Goal: Transaction & Acquisition: Subscribe to service/newsletter

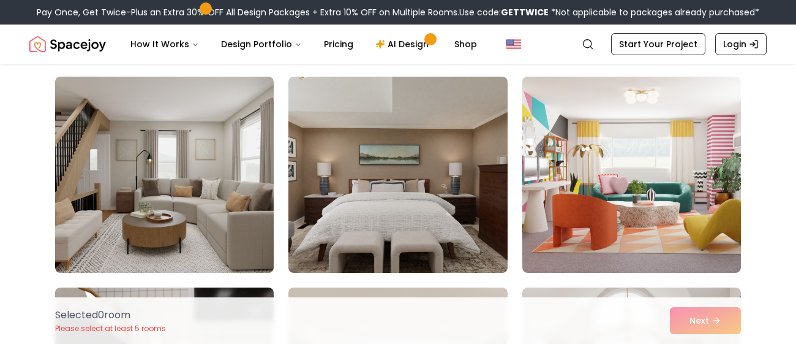
scroll to position [91, 0]
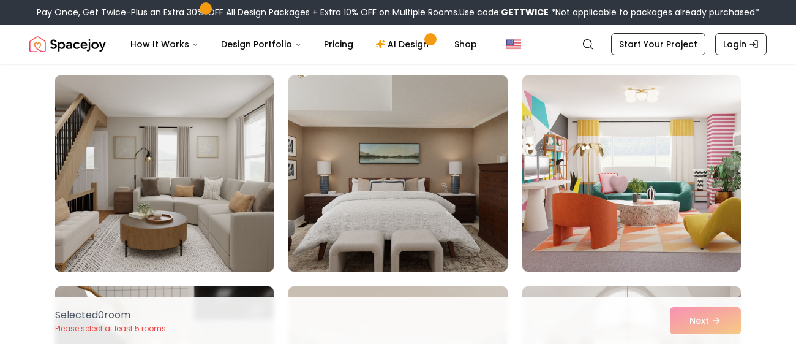
click at [164, 181] on img at bounding box center [165, 173] width 230 height 206
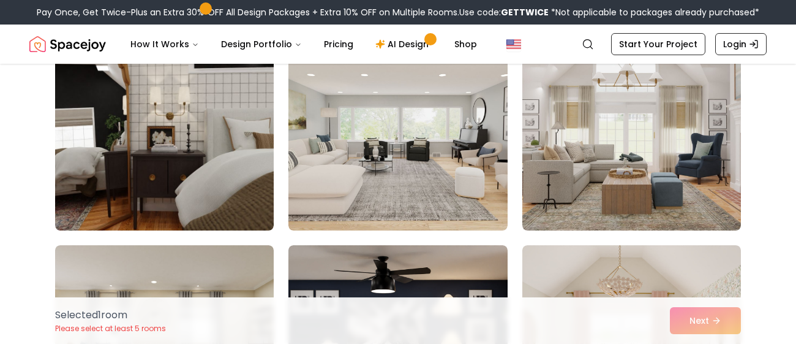
scroll to position [344, 0]
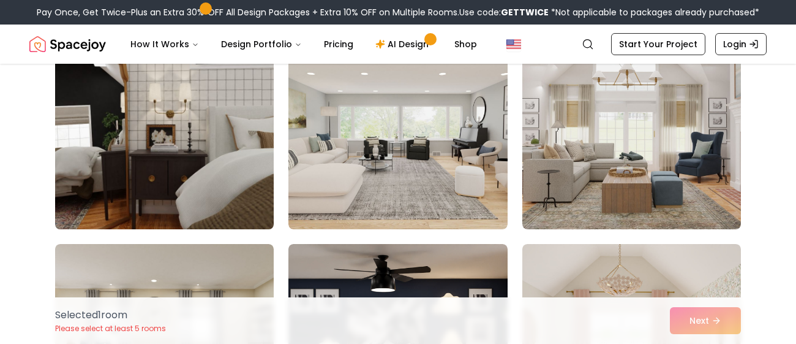
click at [165, 174] on img at bounding box center [165, 131] width 230 height 206
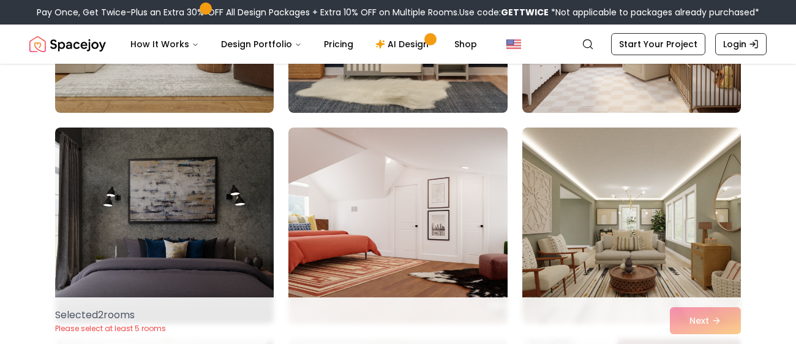
scroll to position [673, 0]
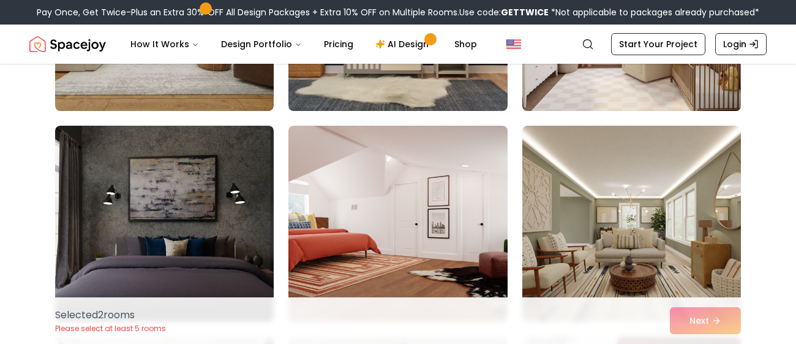
click at [655, 93] on img at bounding box center [632, 13] width 230 height 206
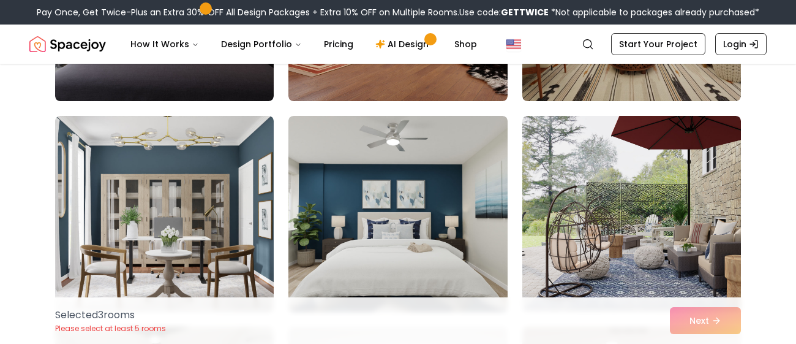
scroll to position [894, 0]
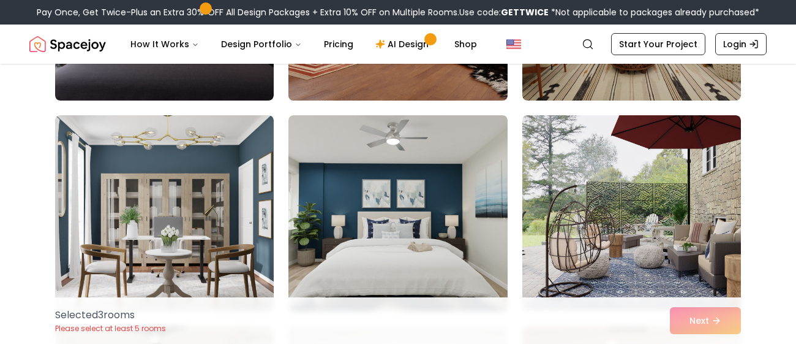
click at [377, 72] on img at bounding box center [398, 3] width 230 height 206
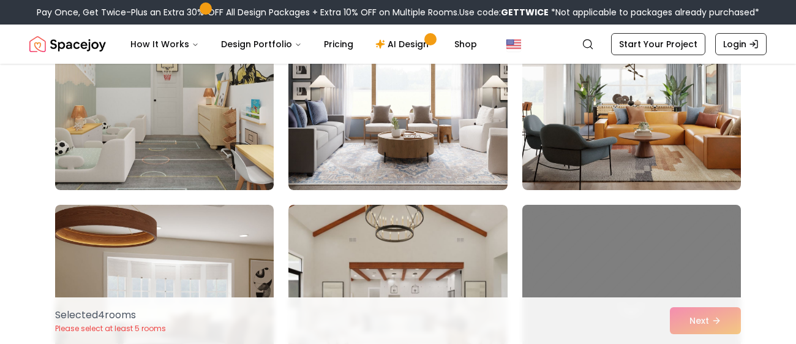
scroll to position [1228, 0]
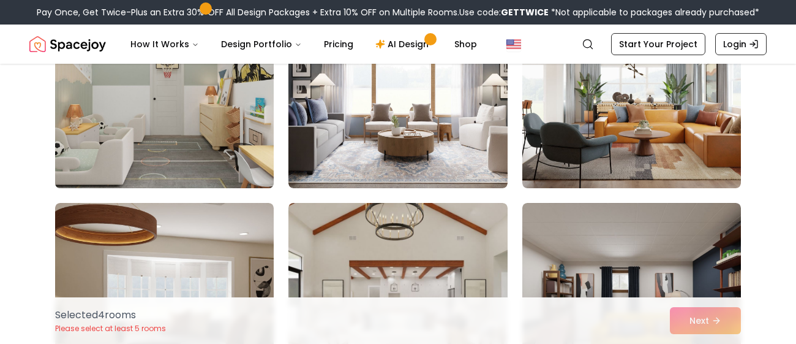
click at [163, 109] on img at bounding box center [165, 90] width 230 height 206
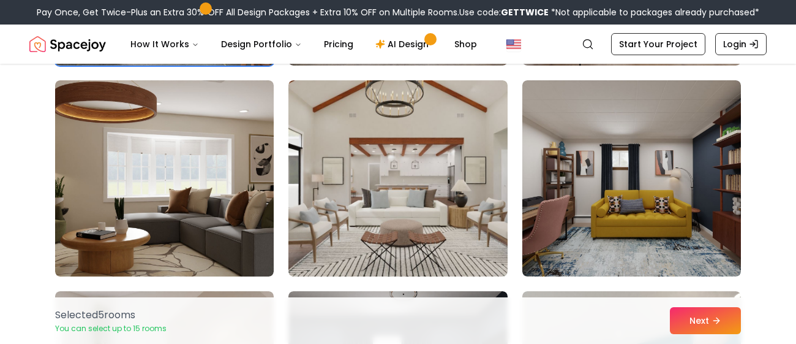
scroll to position [1353, 0]
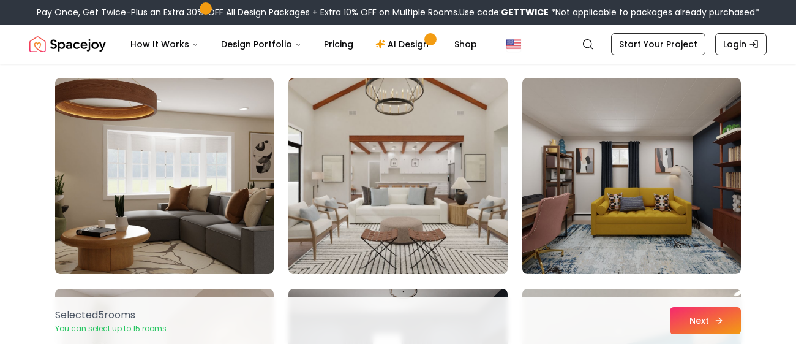
click at [682, 318] on button "Next" at bounding box center [705, 320] width 71 height 27
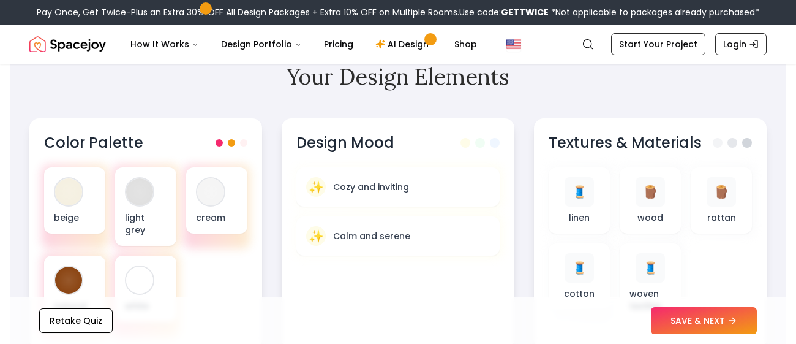
scroll to position [401, 0]
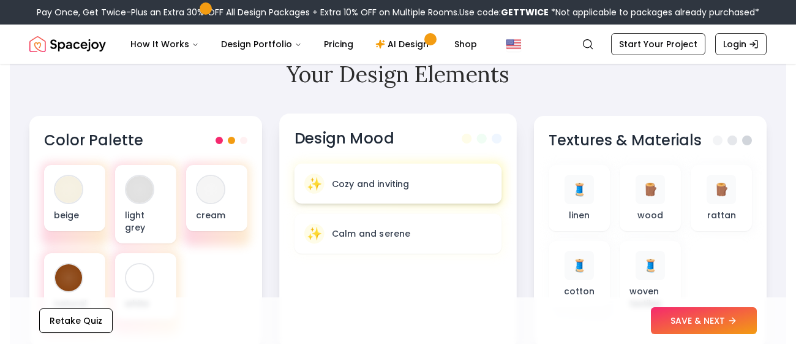
click at [429, 178] on div "✨ Cozy and inviting" at bounding box center [397, 183] width 187 height 20
click at [411, 173] on div "✨ Cozy and inviting" at bounding box center [397, 183] width 187 height 20
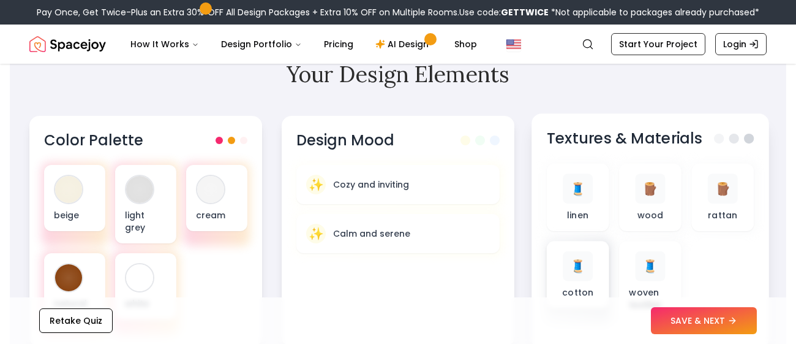
click at [568, 260] on div "🧵" at bounding box center [578, 266] width 30 height 30
click at [578, 257] on span "🧵" at bounding box center [578, 266] width 16 height 18
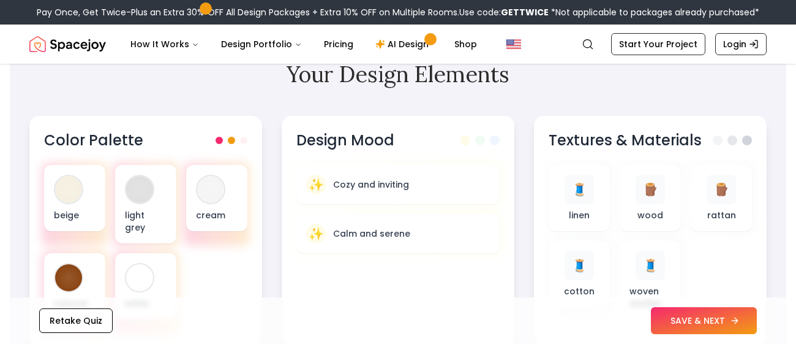
click at [678, 318] on button "SAVE & NEXT" at bounding box center [704, 320] width 106 height 27
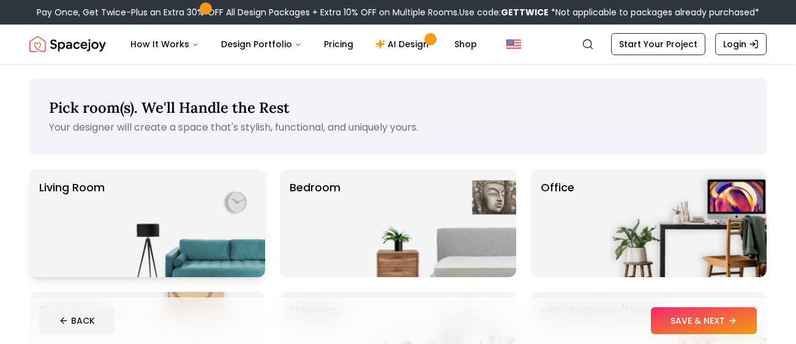
click at [183, 204] on img at bounding box center [186, 223] width 157 height 108
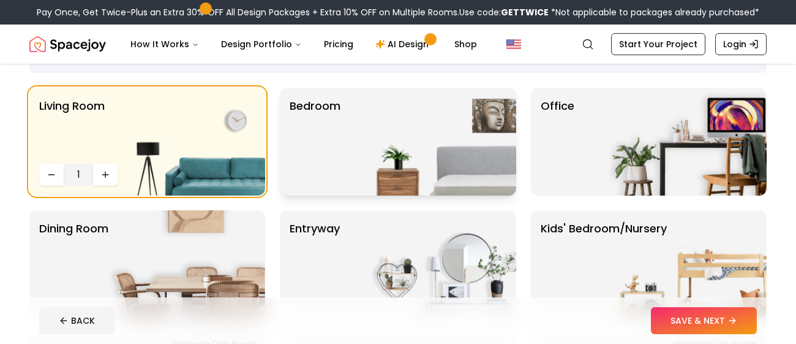
scroll to position [82, 0]
click at [383, 173] on img at bounding box center [437, 141] width 157 height 108
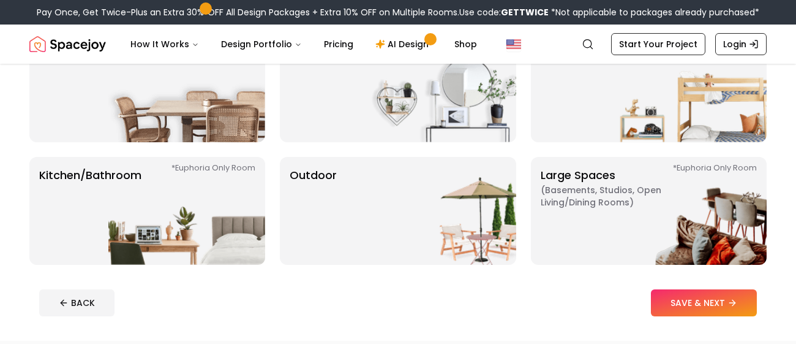
scroll to position [259, 0]
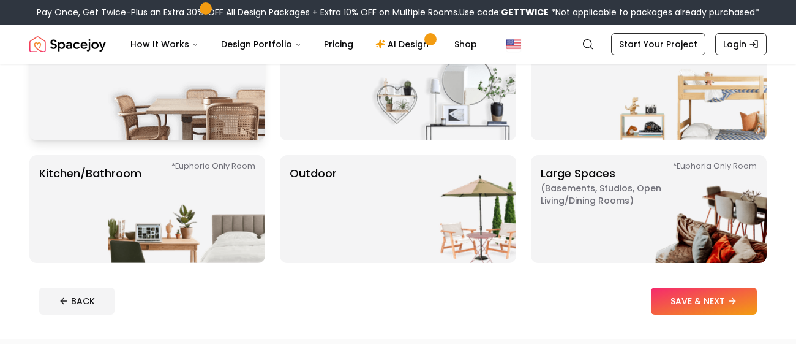
click at [111, 70] on img at bounding box center [186, 86] width 157 height 108
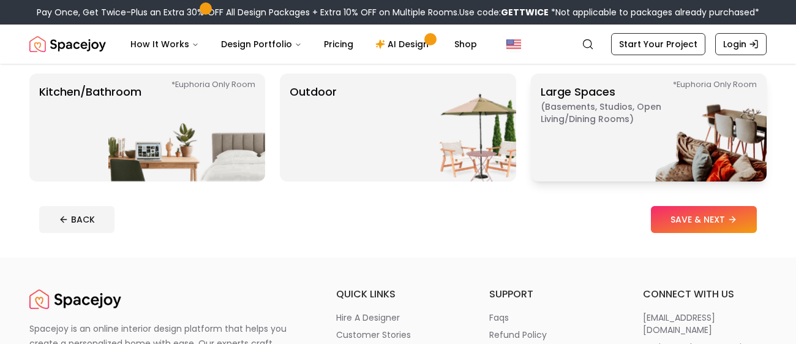
scroll to position [341, 0]
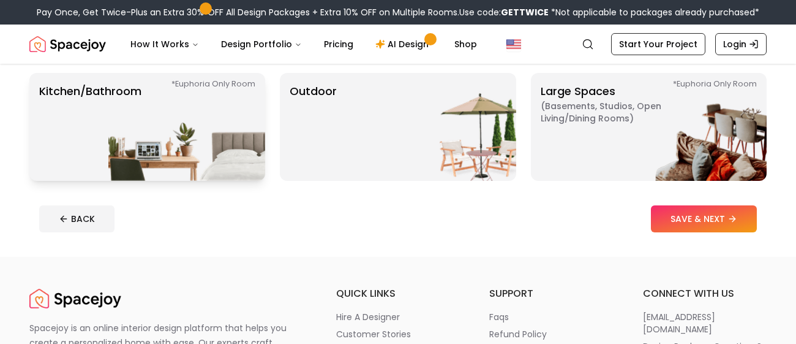
click at [203, 143] on img at bounding box center [186, 127] width 157 height 108
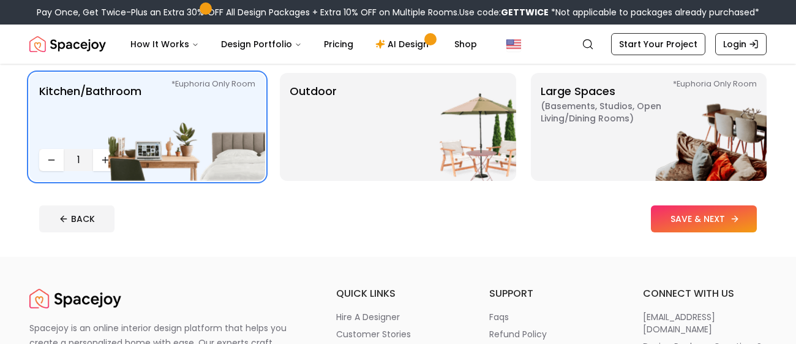
click at [735, 224] on button "SAVE & NEXT" at bounding box center [704, 218] width 106 height 27
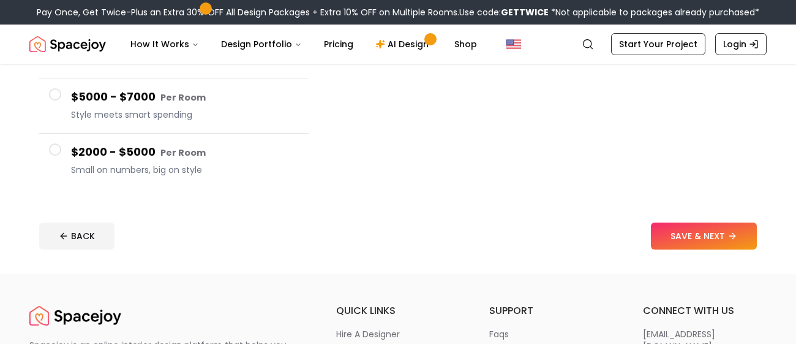
scroll to position [282, 0]
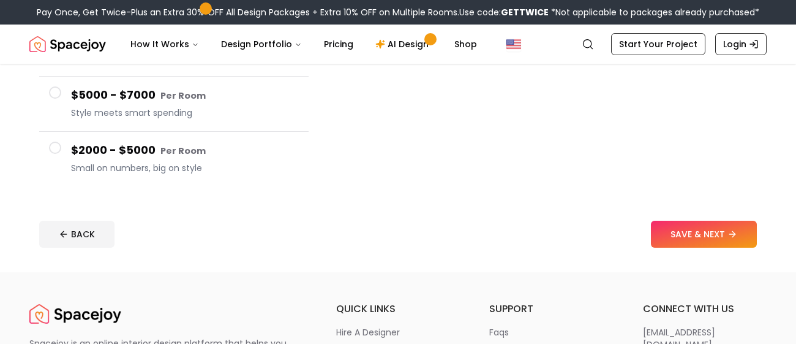
click at [160, 152] on small "Per Room" at bounding box center [182, 151] width 45 height 12
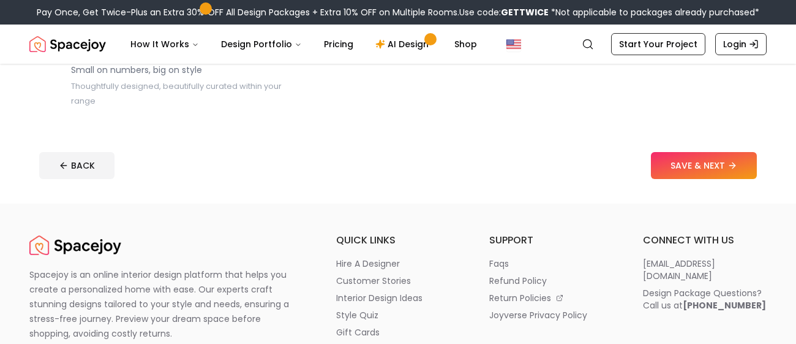
scroll to position [369, 0]
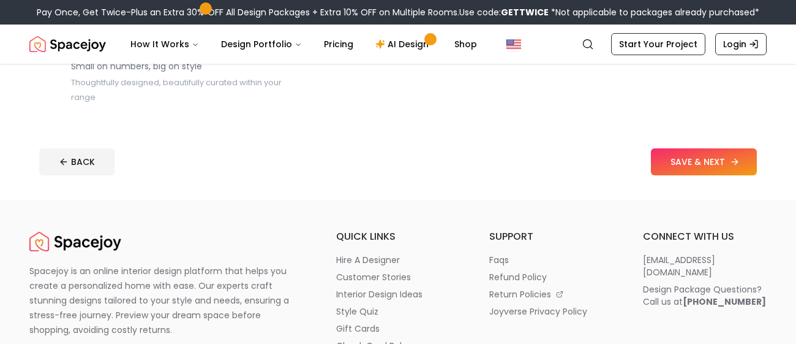
click at [719, 157] on button "SAVE & NEXT" at bounding box center [704, 161] width 106 height 27
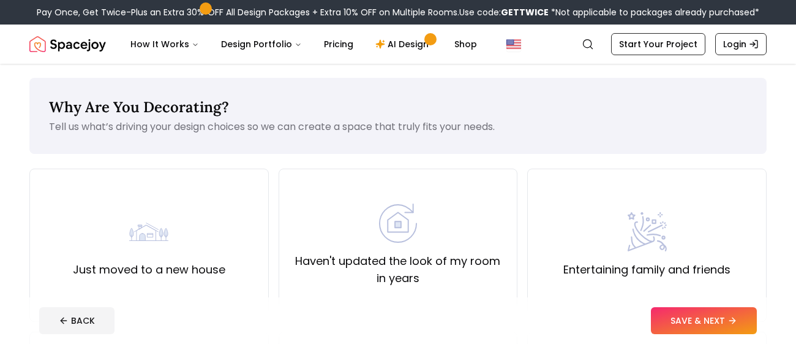
scroll to position [4, 0]
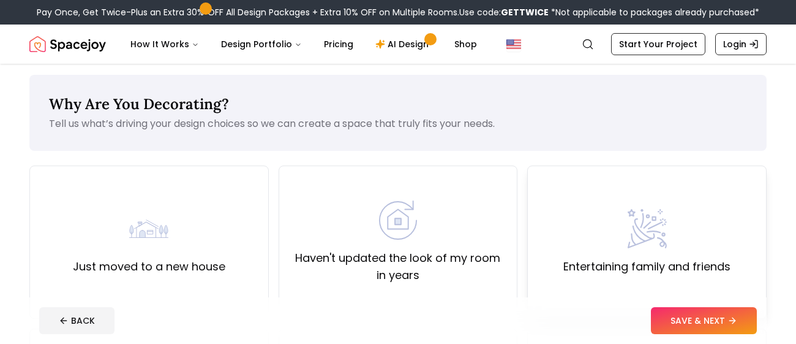
click at [633, 236] on img at bounding box center [647, 228] width 39 height 39
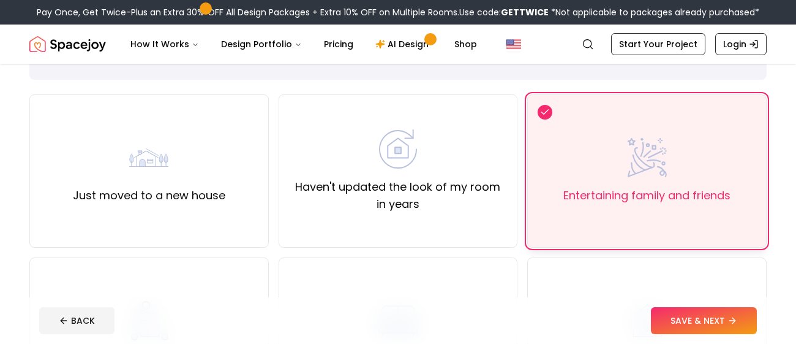
scroll to position [77, 0]
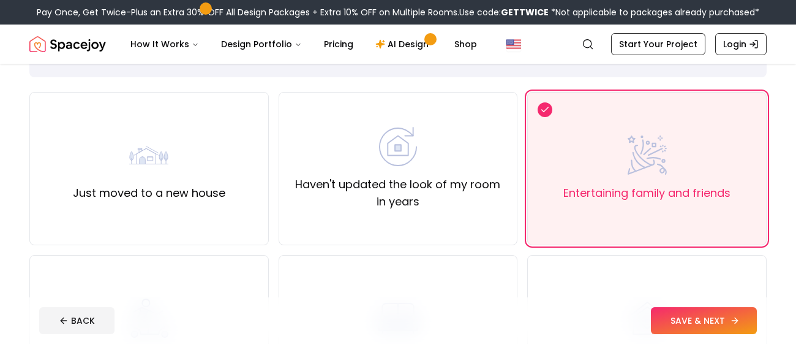
click at [669, 316] on button "SAVE & NEXT" at bounding box center [704, 320] width 106 height 27
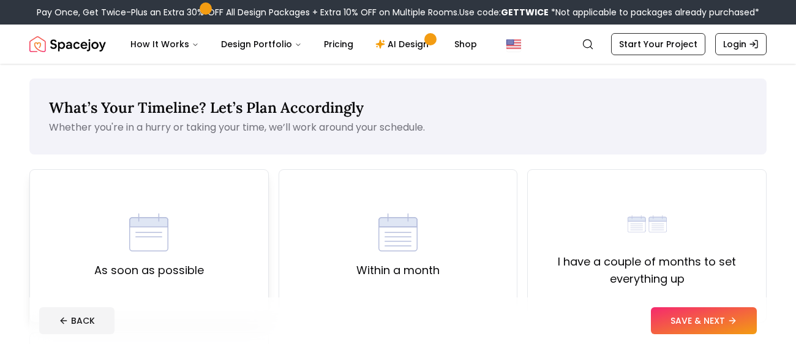
click at [130, 243] on img at bounding box center [148, 232] width 39 height 39
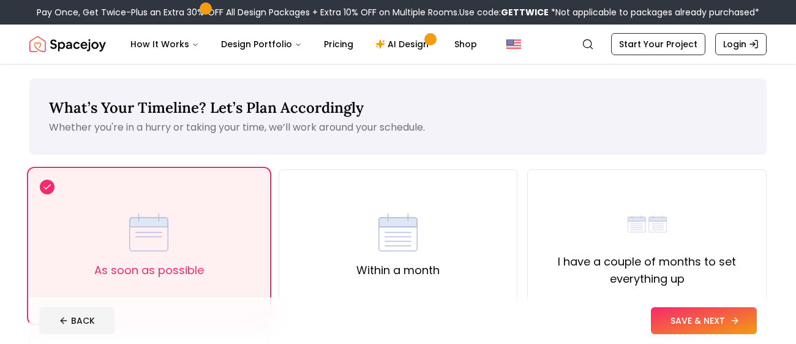
click at [714, 316] on button "SAVE & NEXT" at bounding box center [704, 320] width 106 height 27
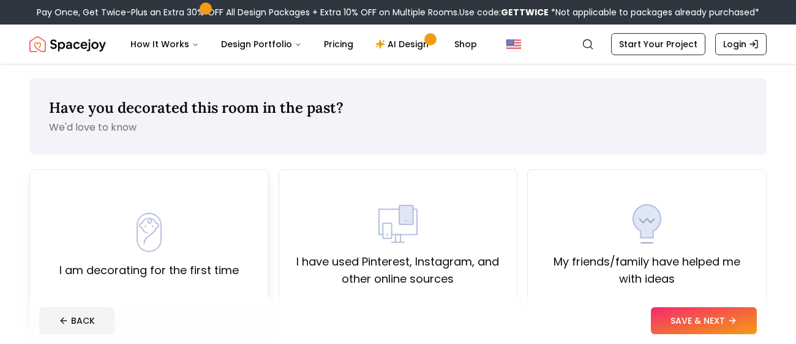
click at [157, 256] on div "I am decorating for the first time" at bounding box center [148, 246] width 179 height 66
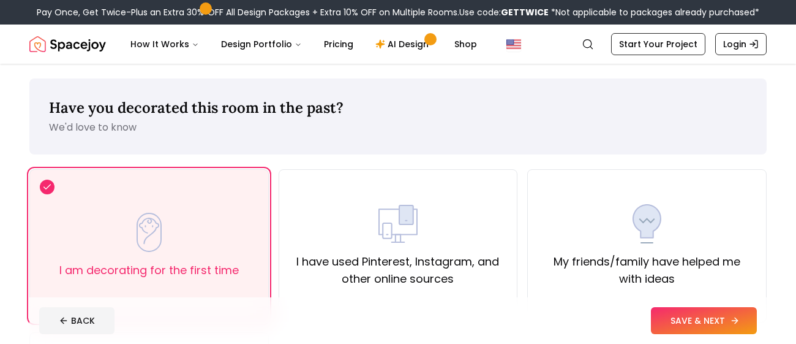
click at [690, 312] on button "SAVE & NEXT" at bounding box center [704, 320] width 106 height 27
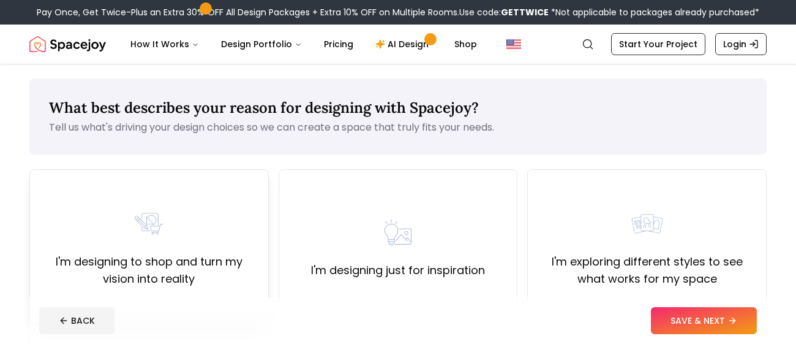
click at [135, 249] on div "I'm designing to shop and turn my vision into reality" at bounding box center [149, 245] width 219 height 83
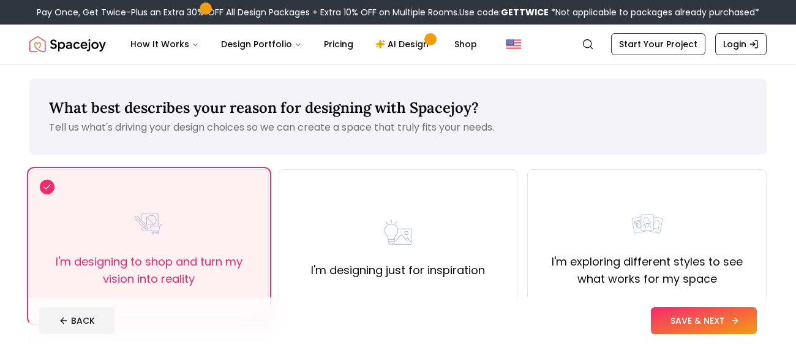
click at [690, 316] on button "SAVE & NEXT" at bounding box center [704, 320] width 106 height 27
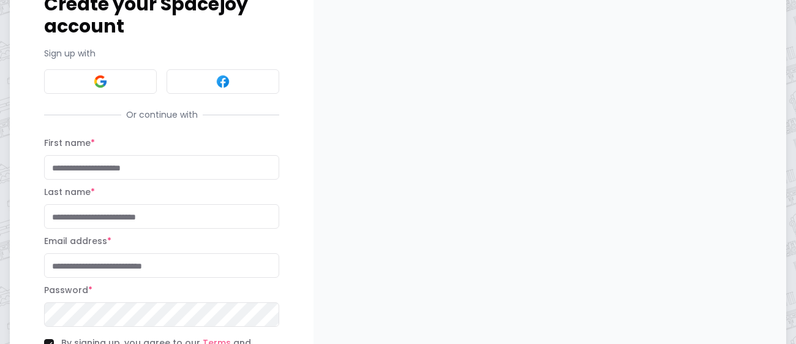
scroll to position [96, 0]
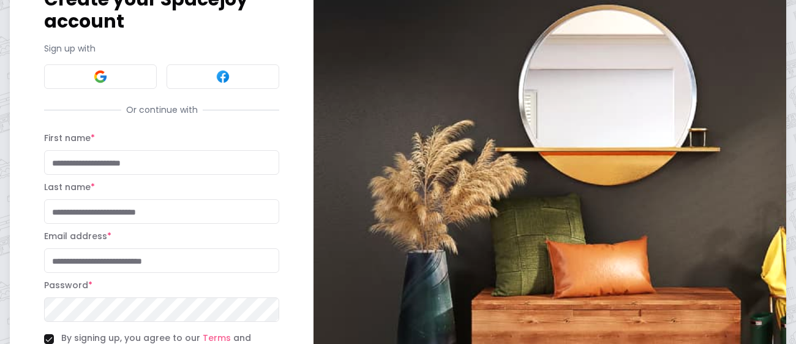
click at [119, 150] on input "First name *" at bounding box center [161, 162] width 235 height 24
type input "******"
click at [90, 199] on input "Last name *" at bounding box center [161, 211] width 235 height 24
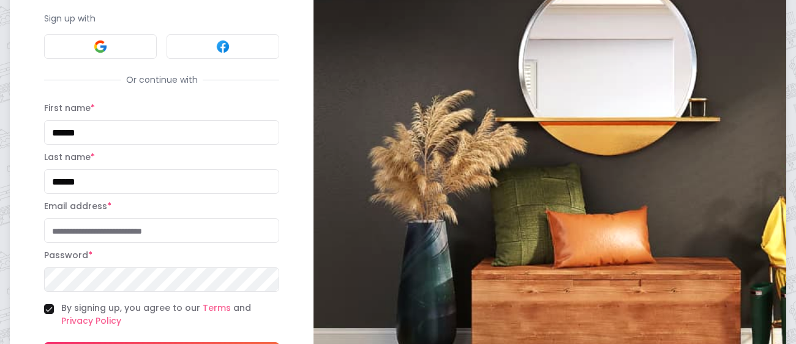
scroll to position [131, 0]
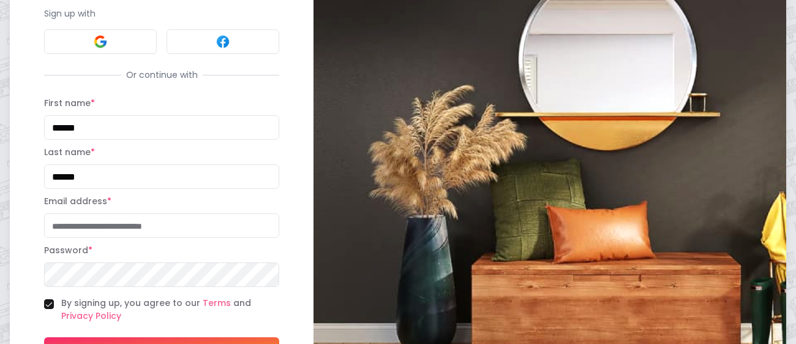
type input "******"
click at [94, 213] on input "Email address *" at bounding box center [161, 225] width 235 height 24
click at [48, 299] on button "By signing up, you agree to our Terms and Privacy Policy" at bounding box center [49, 304] width 10 height 10
click at [79, 213] on input "Email address *" at bounding box center [161, 225] width 235 height 24
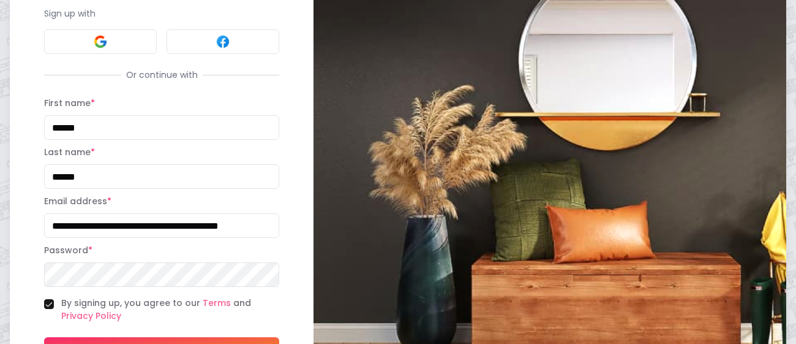
click at [231, 337] on button "Sign Up" at bounding box center [161, 349] width 235 height 24
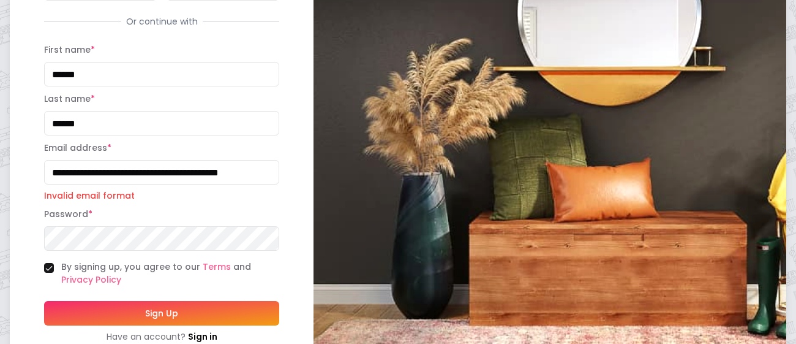
scroll to position [198, 0]
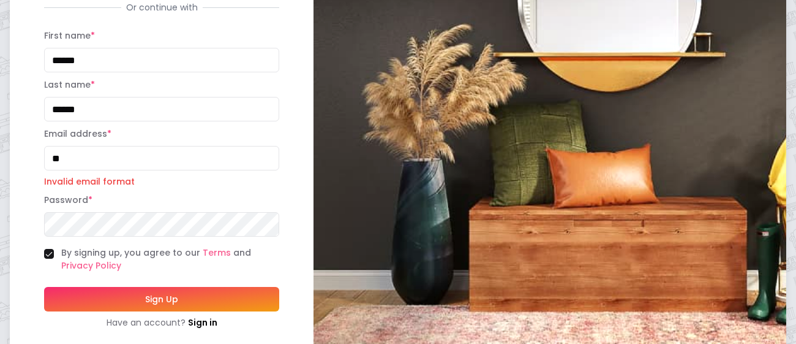
type input "*"
